Goal: Information Seeking & Learning: Learn about a topic

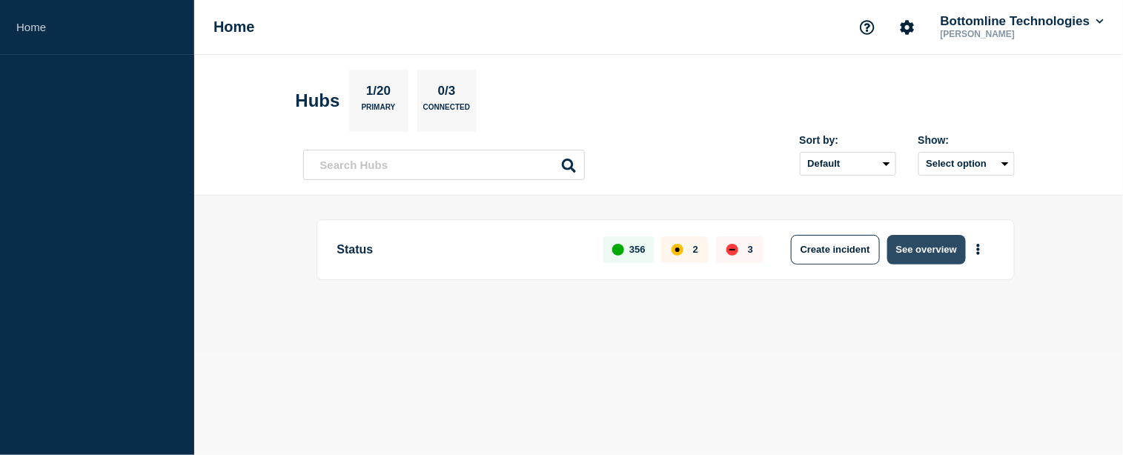
click at [916, 256] on button "See overview" at bounding box center [926, 250] width 79 height 30
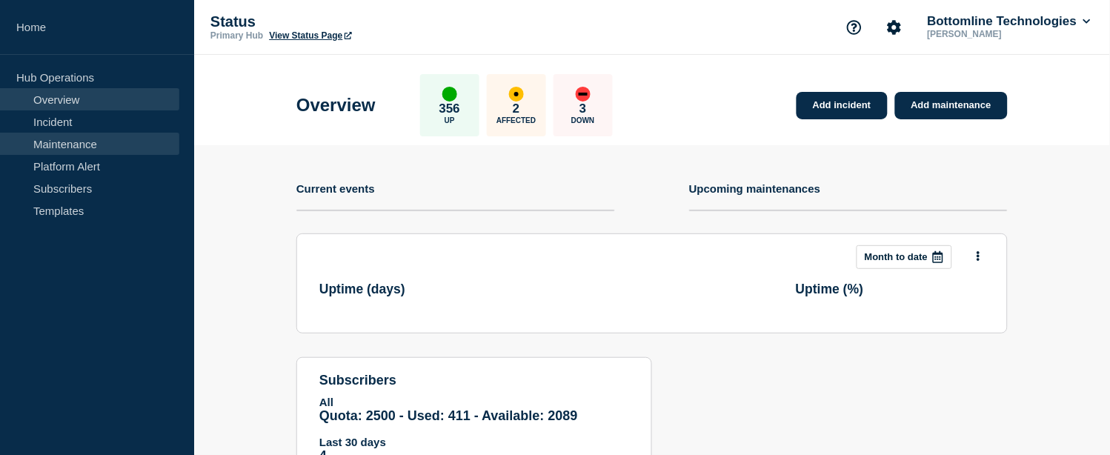
click at [35, 147] on link "Maintenance" at bounding box center [89, 144] width 179 height 22
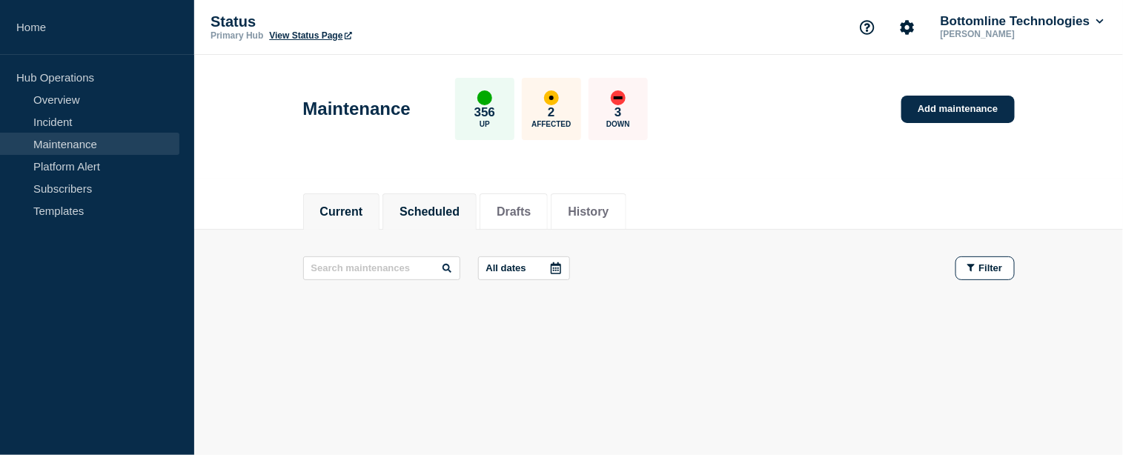
click at [437, 213] on button "Scheduled" at bounding box center [430, 211] width 60 height 13
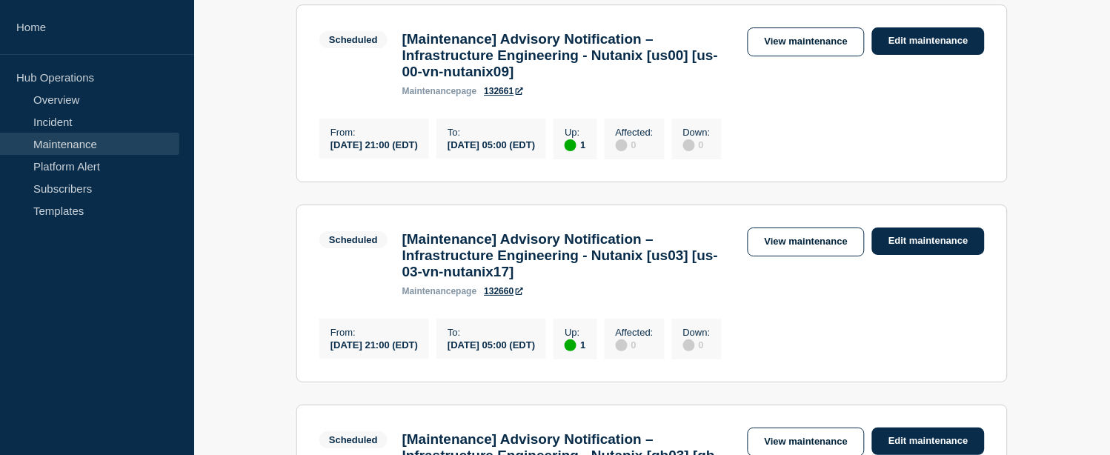
scroll to position [1153, 0]
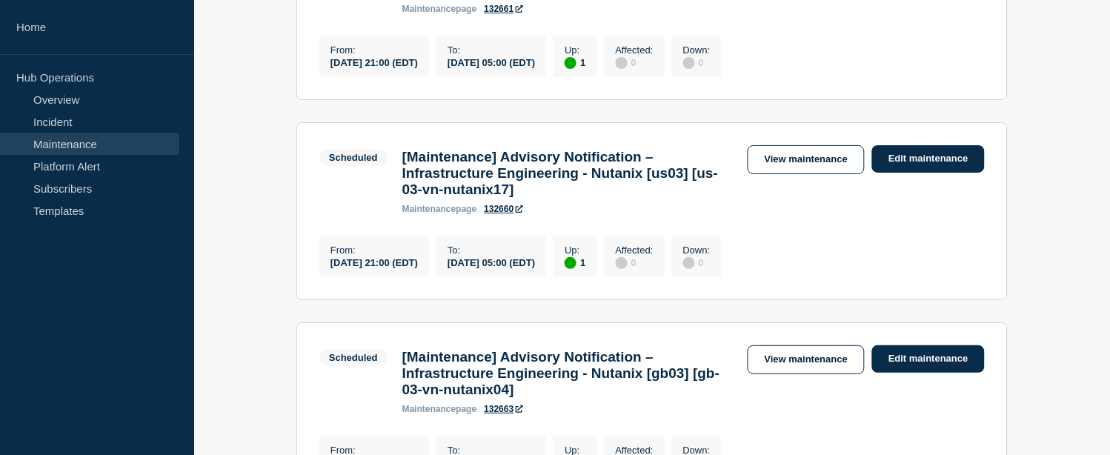
drag, startPoint x: 462, startPoint y: 39, endPoint x: 603, endPoint y: 37, distance: 140.8
copy h3 "us-00-vn-nutanix09"
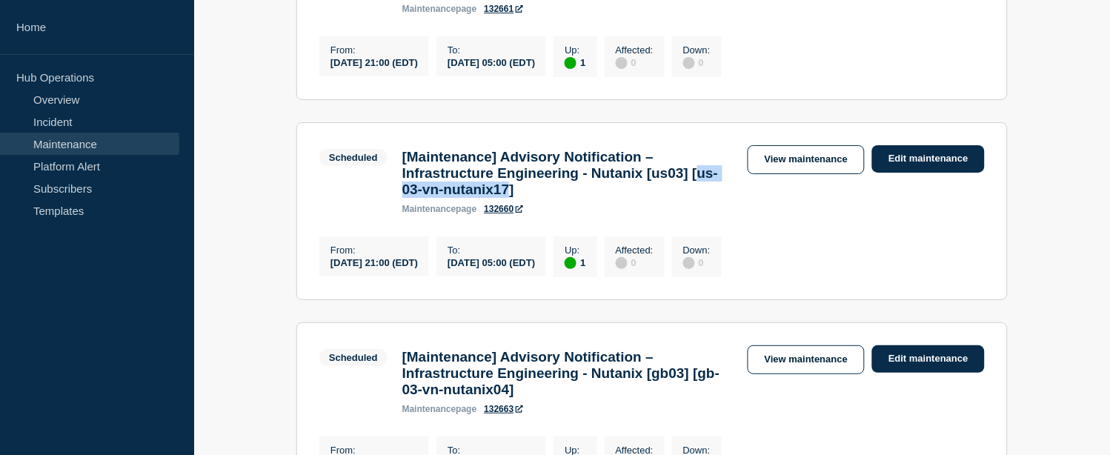
drag, startPoint x: 460, startPoint y: 249, endPoint x: 606, endPoint y: 252, distance: 146.1
click at [606, 198] on h3 "[Maintenance] Advisory Notification – Infrastructure Engineering - Nutanix [us0…" at bounding box center [567, 173] width 331 height 49
copy h3 "us-03-vn-nutanix17"
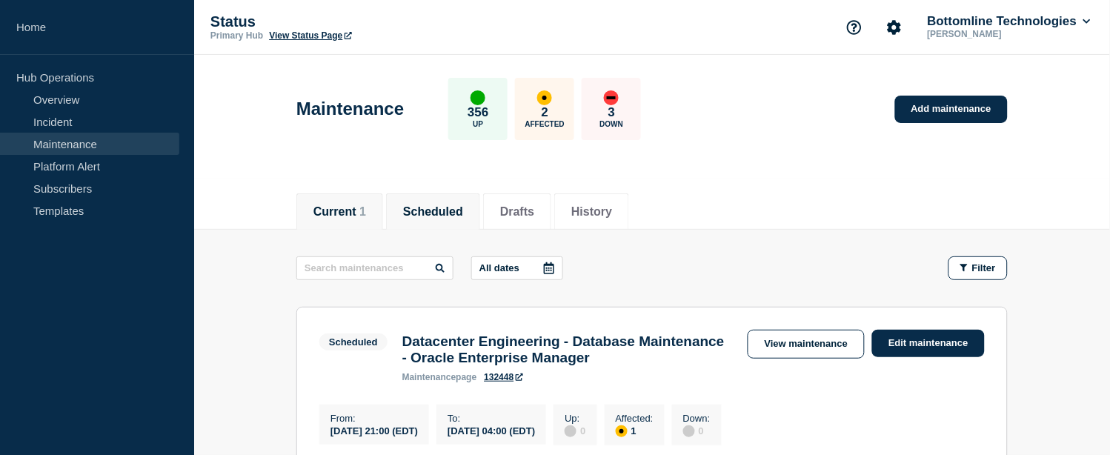
click at [351, 211] on button "Current 1" at bounding box center [340, 211] width 53 height 13
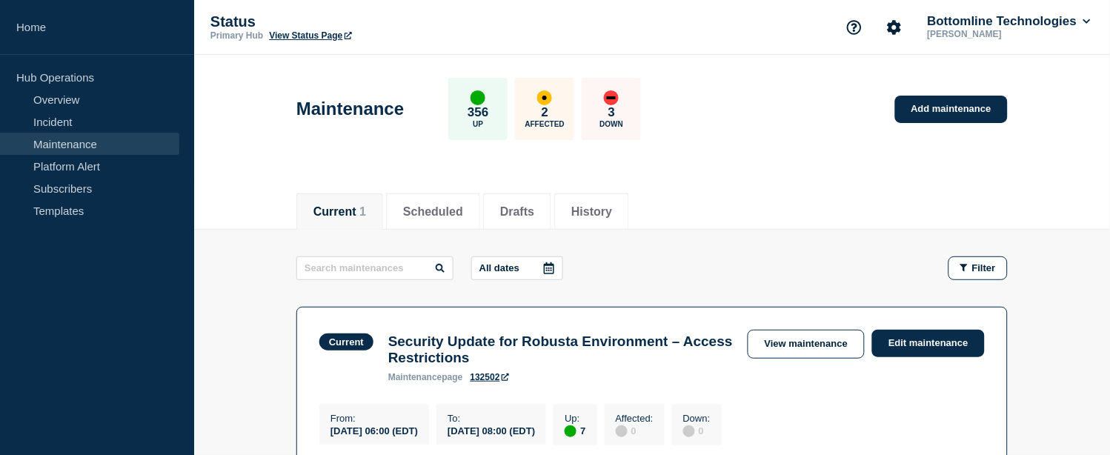
scroll to position [165, 0]
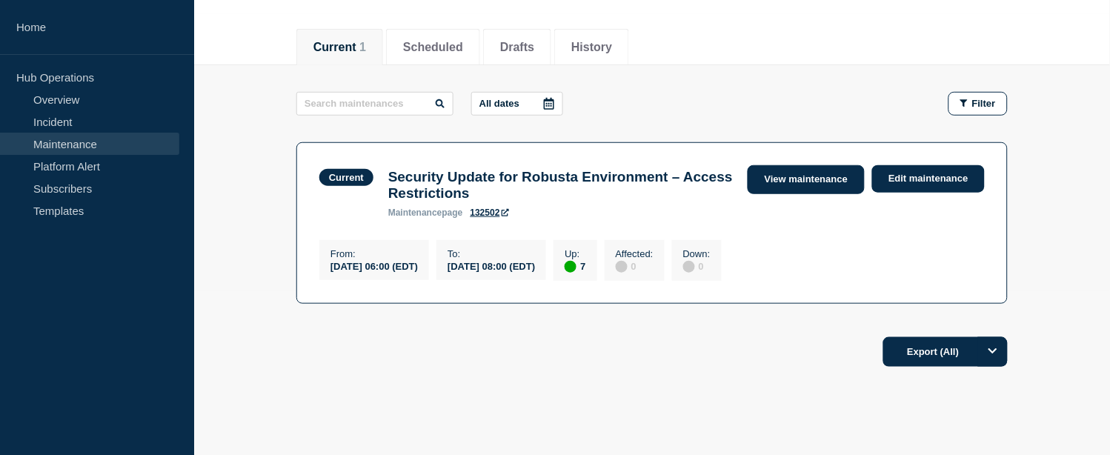
click at [795, 182] on link "View maintenance" at bounding box center [806, 179] width 117 height 29
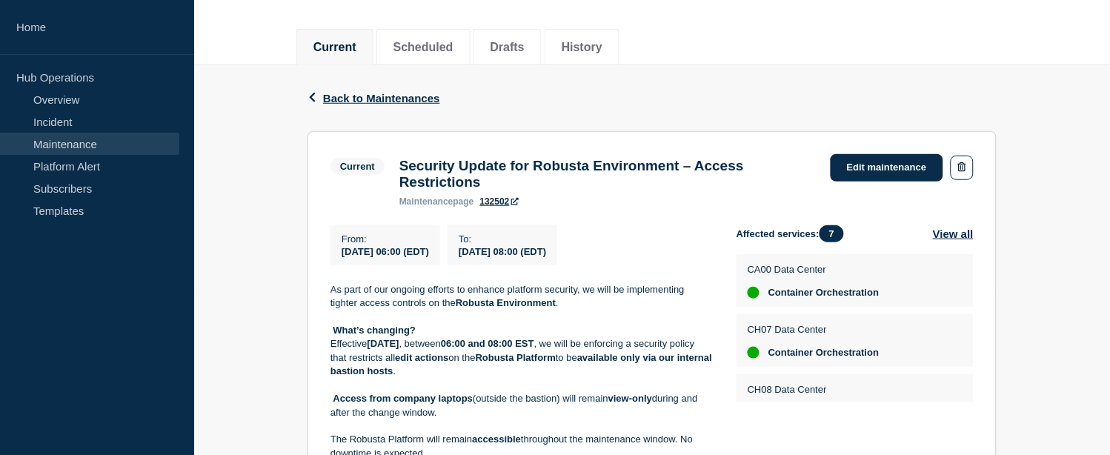
scroll to position [247, 0]
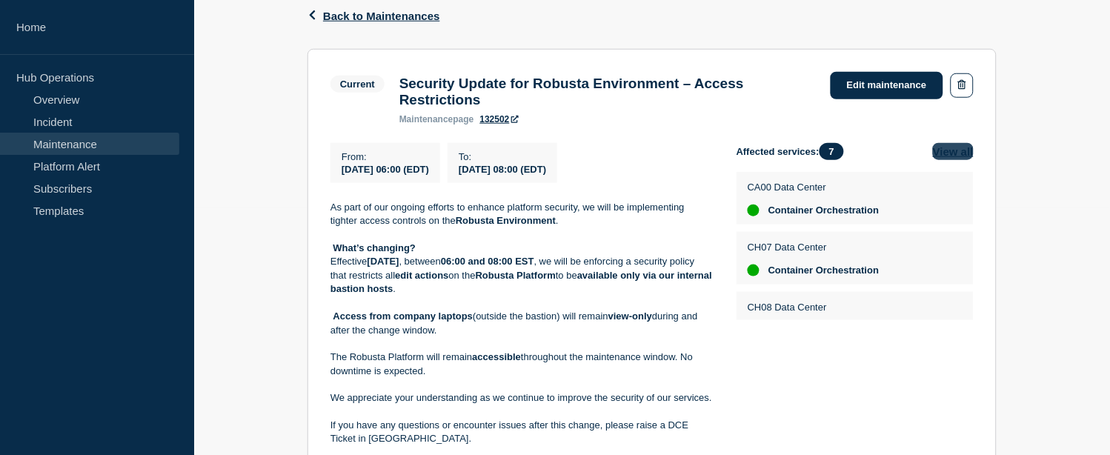
click at [952, 156] on button "View all" at bounding box center [953, 151] width 41 height 17
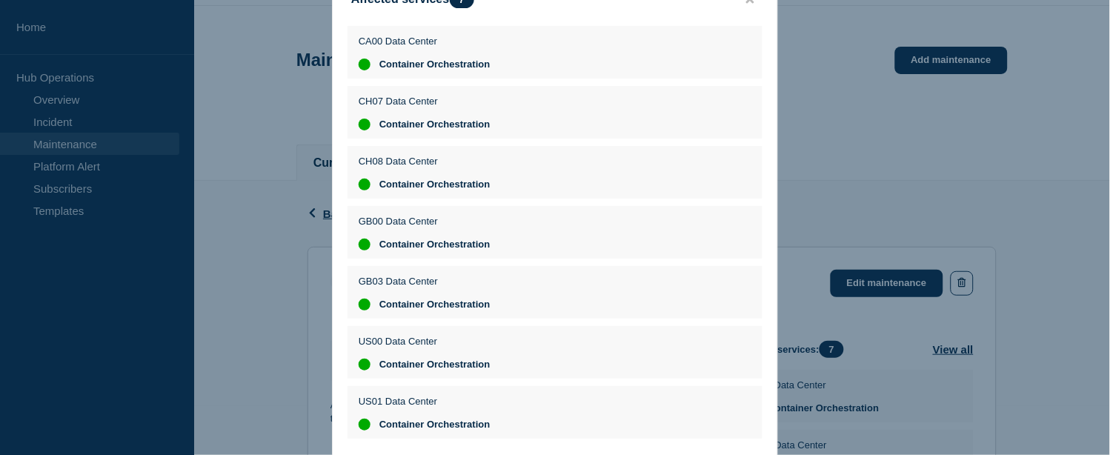
scroll to position [0, 0]
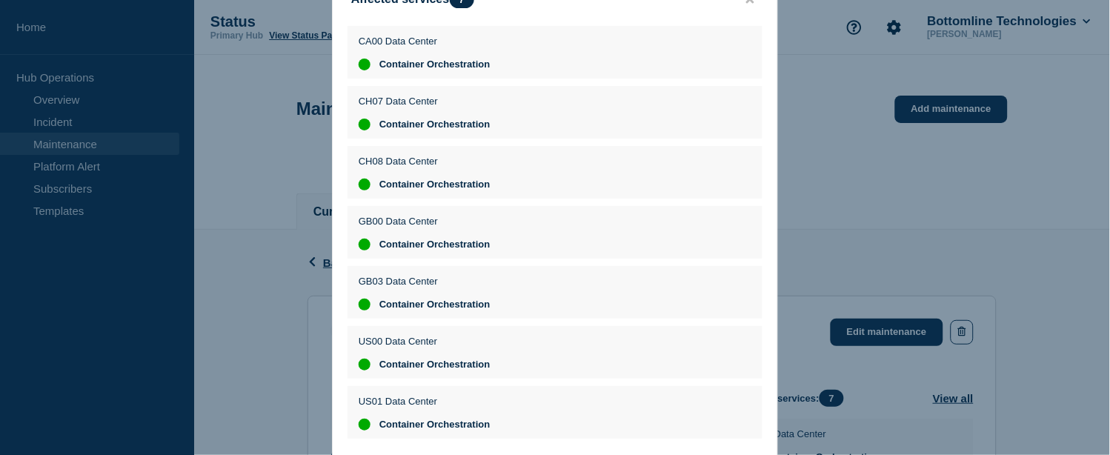
click at [1095, 107] on div at bounding box center [555, 227] width 1110 height 455
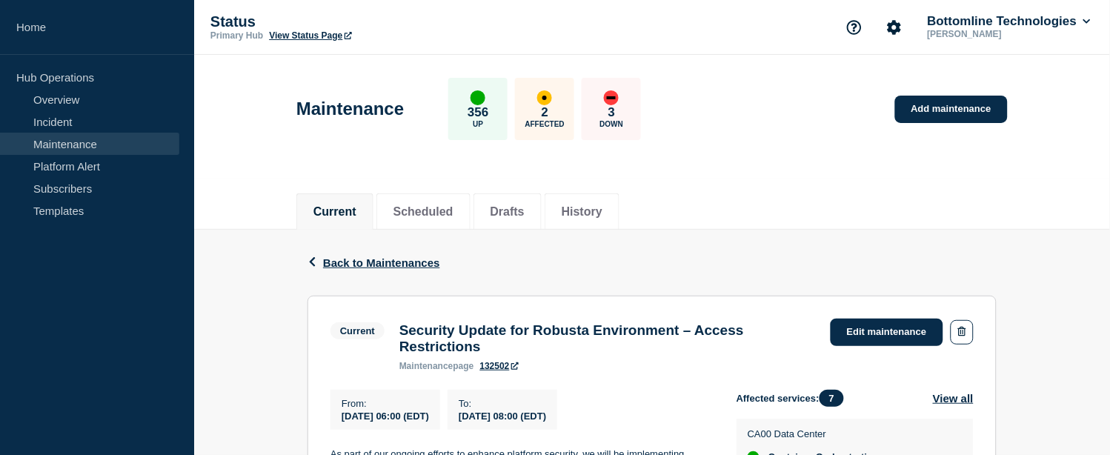
scroll to position [165, 0]
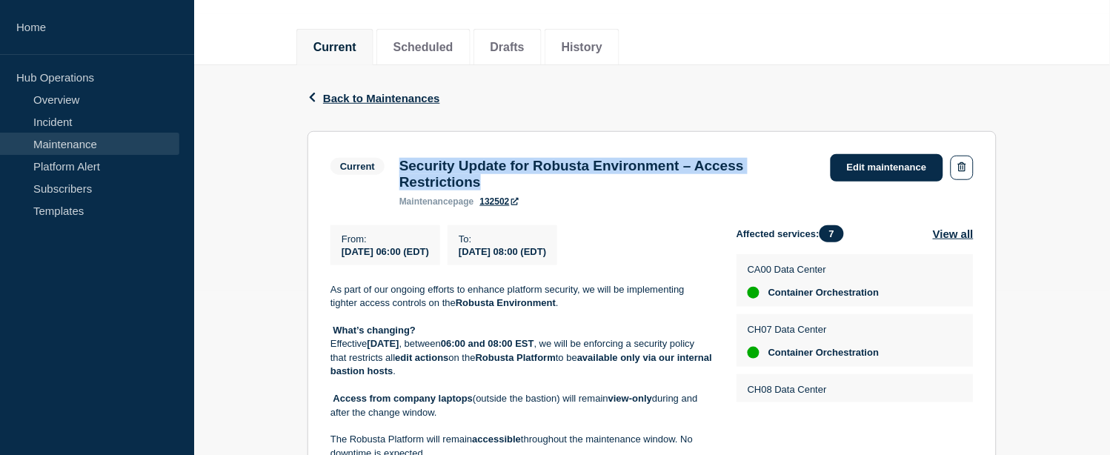
drag, startPoint x: 493, startPoint y: 184, endPoint x: 402, endPoint y: 168, distance: 92.6
click at [402, 168] on h3 "Security Update for Robusta Environment – Access Restrictions" at bounding box center [608, 174] width 417 height 33
copy h3 "Security Update for Robusta Environment – Access Restrictions"
drag, startPoint x: 342, startPoint y: 258, endPoint x: 619, endPoint y: 256, distance: 277.2
click at [619, 256] on div "From : [DATE] 06:00 (EDT) To : [DATE] 08:00 (EDT)" at bounding box center [534, 245] width 406 height 40
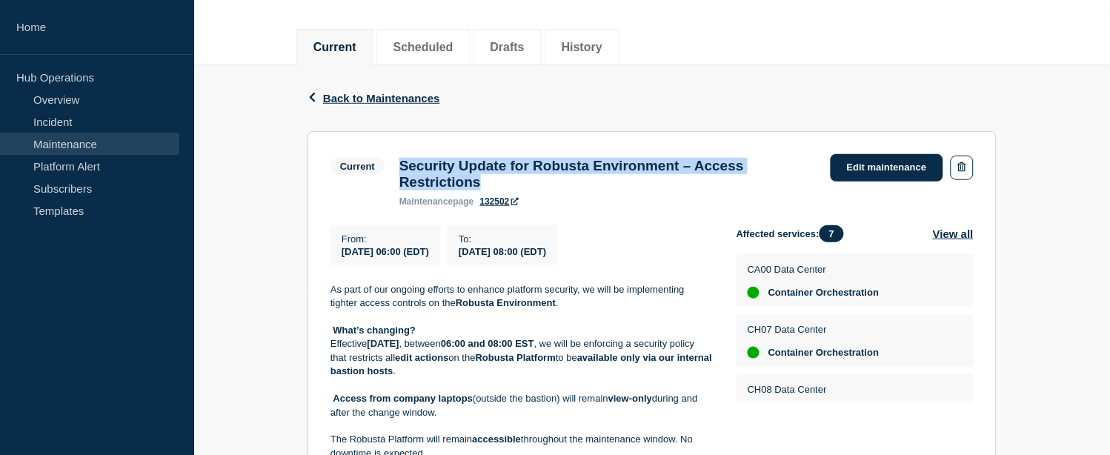
copy div "[DATE] 06:00 (EDT) To : [DATE] 08:00 (EDT)"
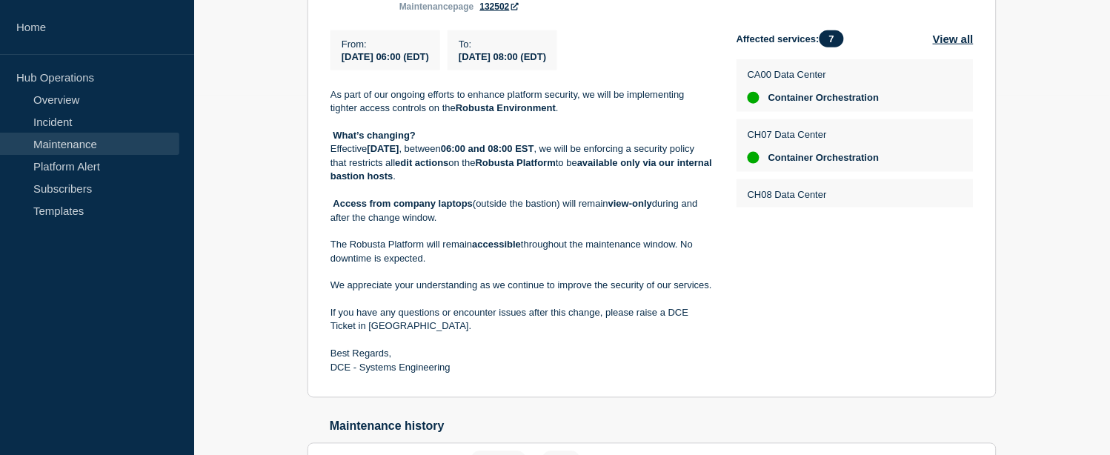
scroll to position [357, 0]
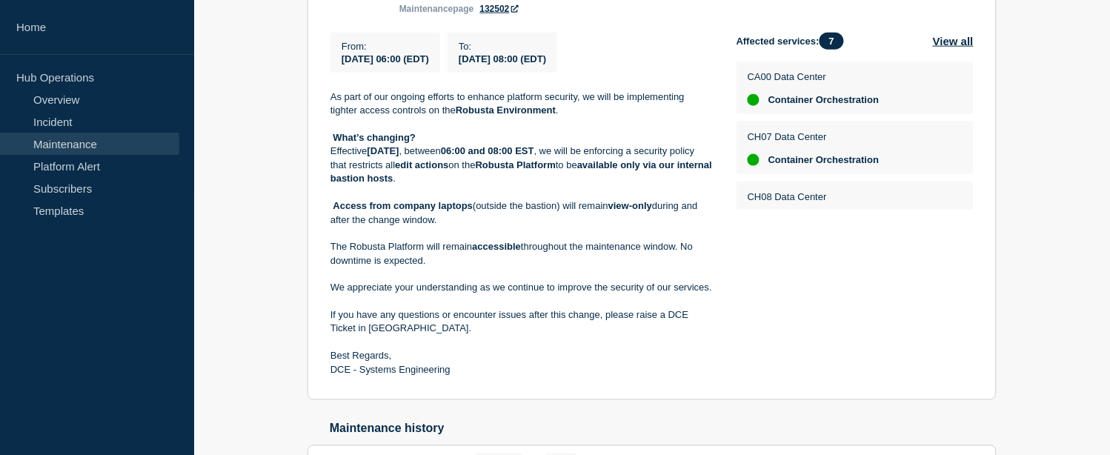
click at [69, 145] on link "Maintenance" at bounding box center [89, 144] width 179 height 22
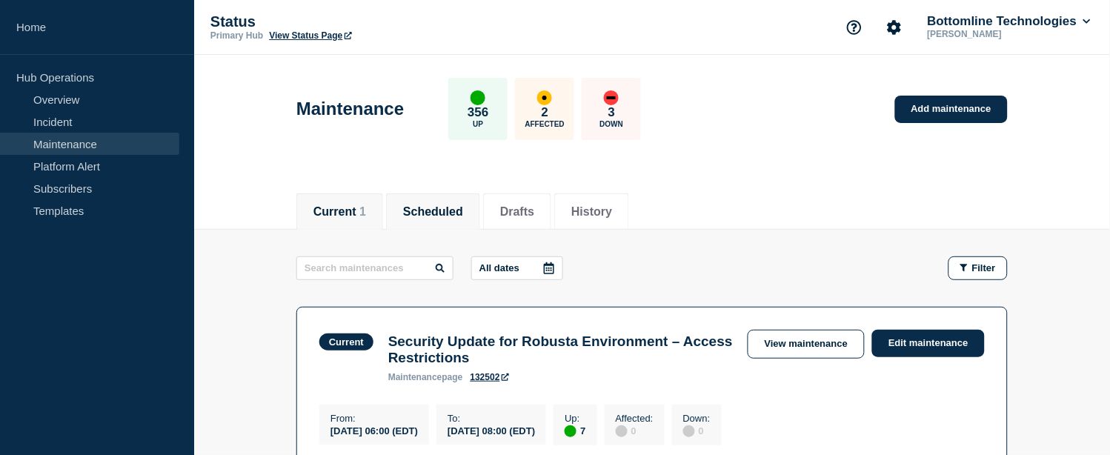
click at [457, 208] on button "Scheduled" at bounding box center [433, 211] width 60 height 13
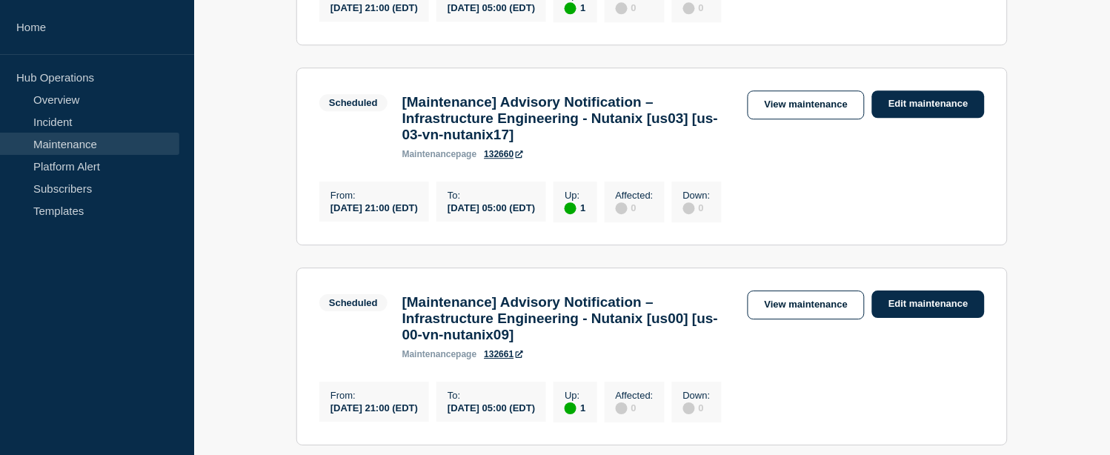
scroll to position [1070, 0]
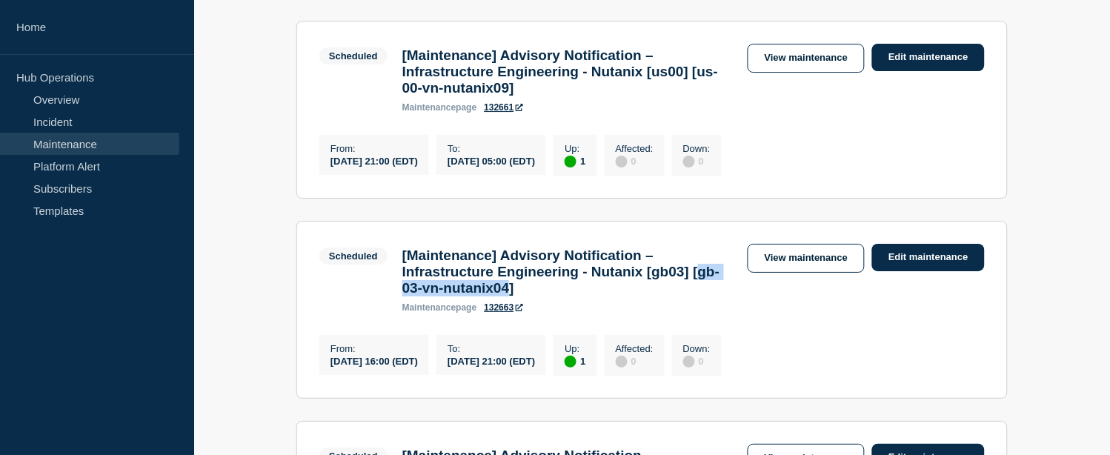
drag, startPoint x: 462, startPoint y: 353, endPoint x: 606, endPoint y: 347, distance: 144.7
click at [606, 296] on h3 "[Maintenance] Advisory Notification – Infrastructure Engineering - Nutanix [gb0…" at bounding box center [567, 272] width 331 height 49
copy h3 "gb-03-vn-nutanix04"
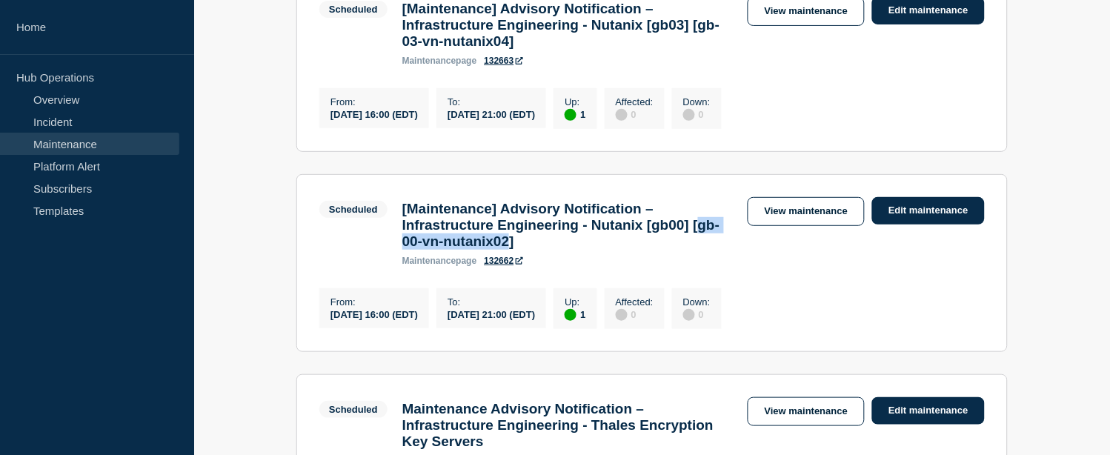
drag, startPoint x: 458, startPoint y: 319, endPoint x: 609, endPoint y: 317, distance: 151.2
click at [609, 250] on h3 "[Maintenance] Advisory Notification – Infrastructure Engineering - Nutanix [gb0…" at bounding box center [567, 225] width 331 height 49
copy h3 "gb-00-vn-nutanix02"
